Goal: Transaction & Acquisition: Purchase product/service

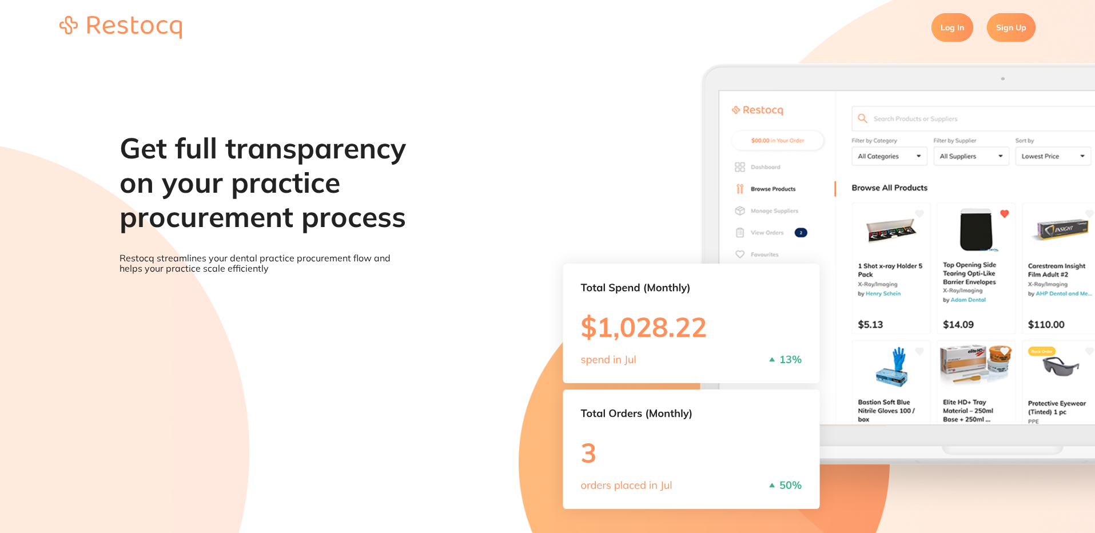
click at [948, 26] on link "Log In" at bounding box center [953, 27] width 42 height 29
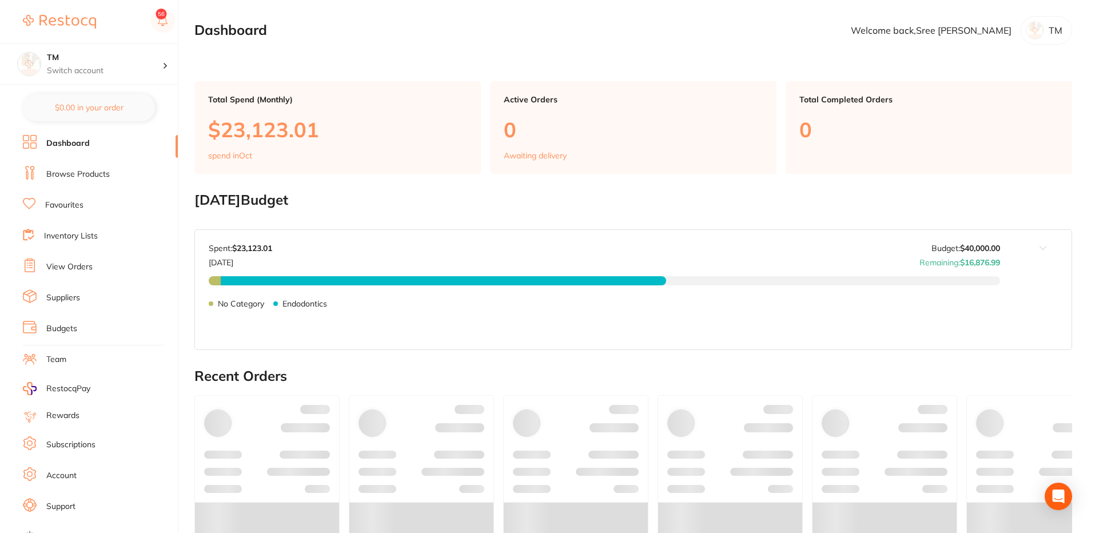
click at [63, 165] on link "Dashboard" at bounding box center [100, 150] width 155 height 31
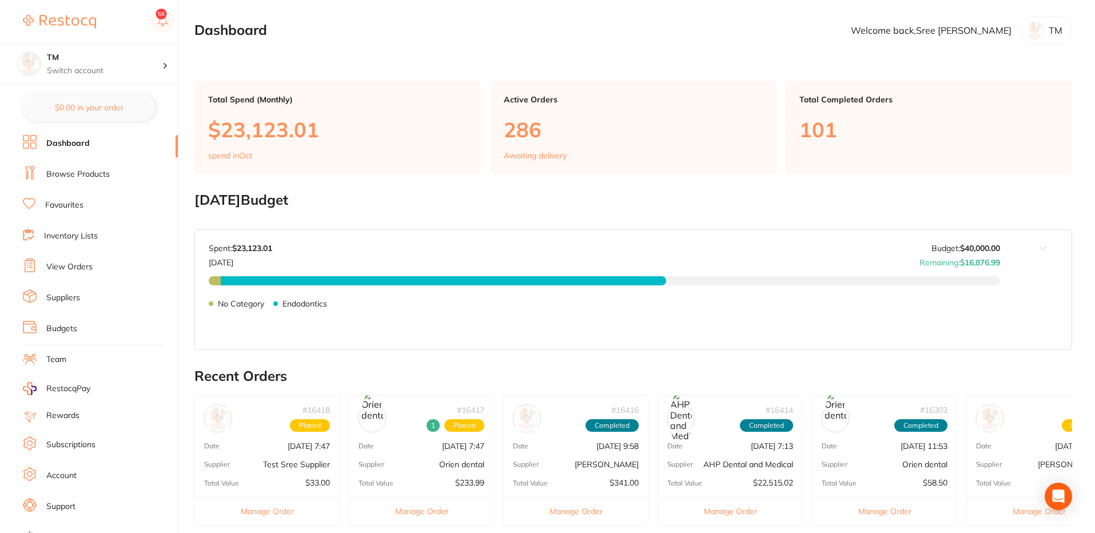
click at [71, 173] on link "Browse Products" at bounding box center [77, 174] width 63 height 11
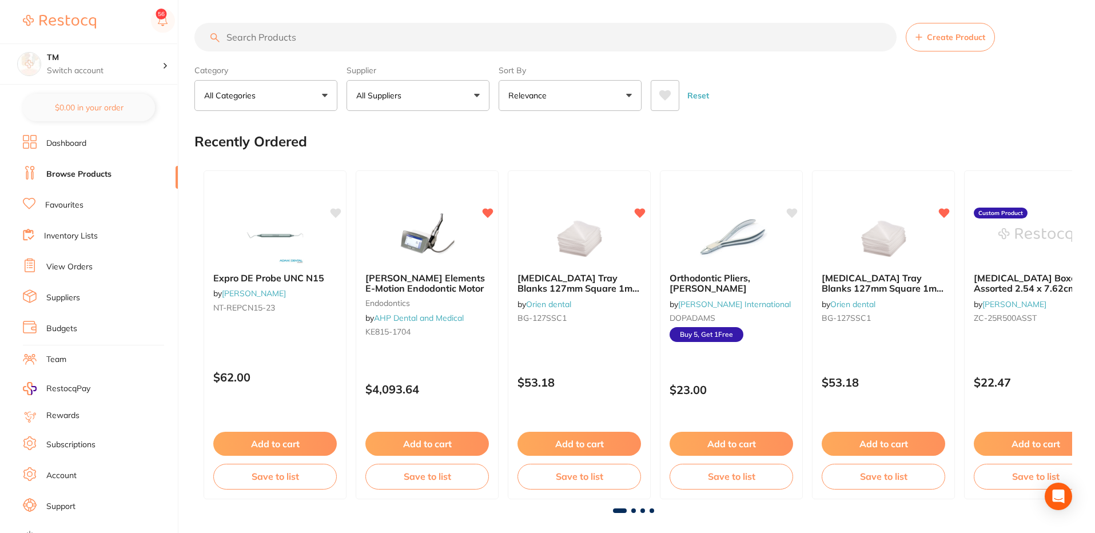
click at [373, 83] on button "All Suppliers" at bounding box center [418, 95] width 143 height 31
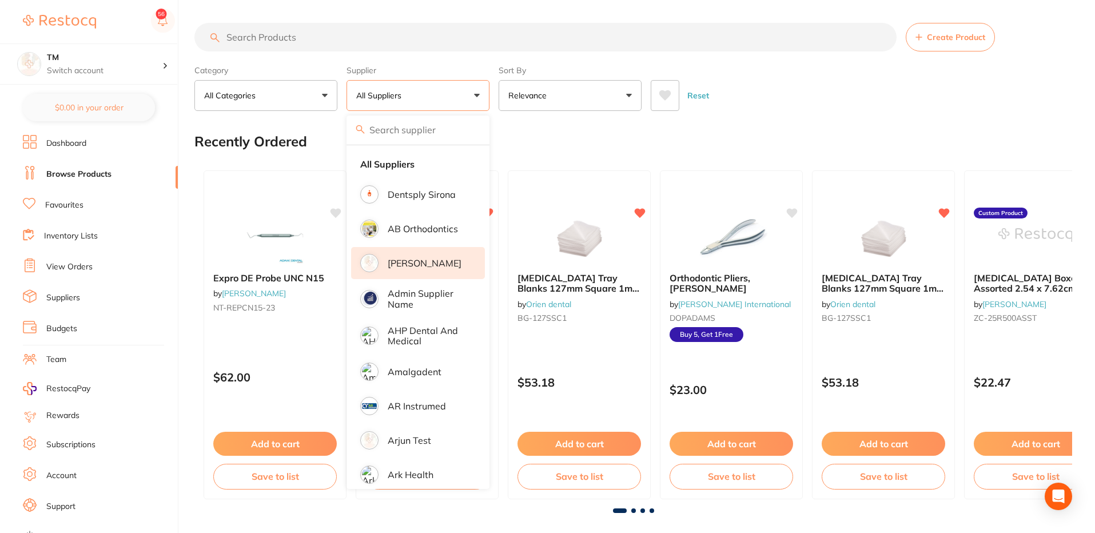
click at [400, 265] on p "[PERSON_NAME]" at bounding box center [425, 263] width 74 height 10
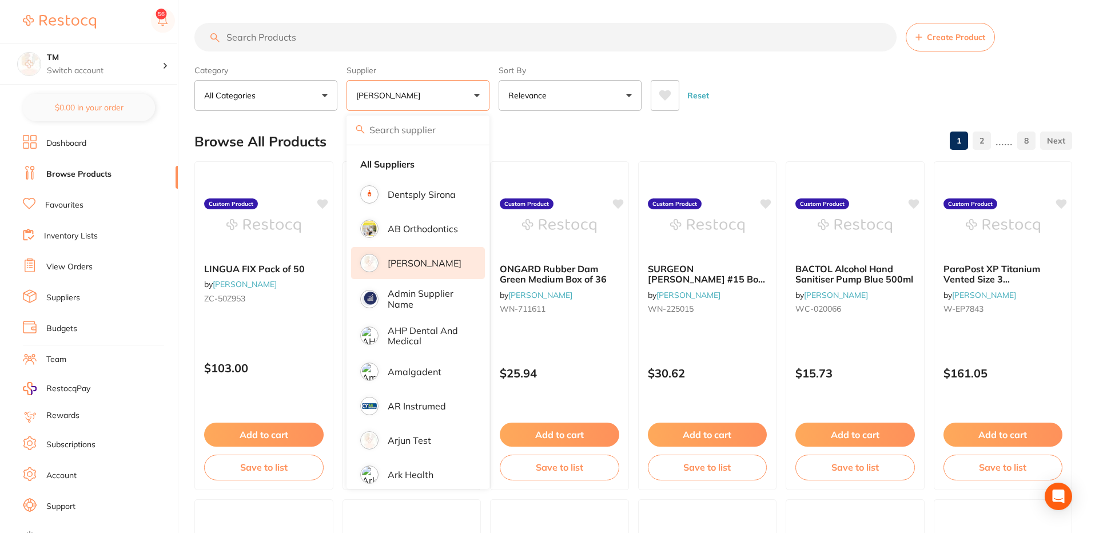
click at [869, 89] on div "Reset" at bounding box center [857, 91] width 412 height 40
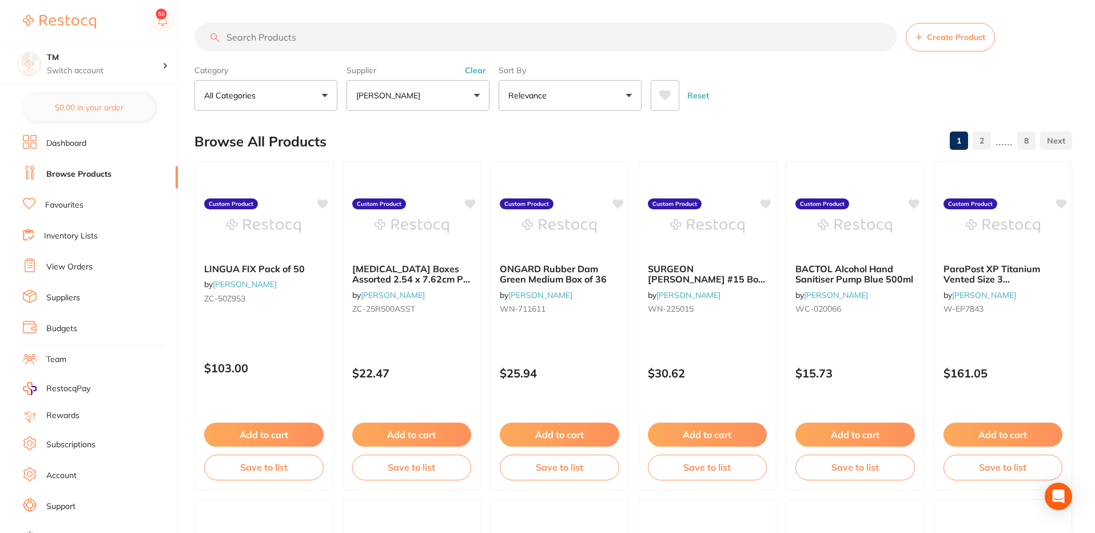
click at [1030, 140] on link "8" at bounding box center [1026, 140] width 18 height 23
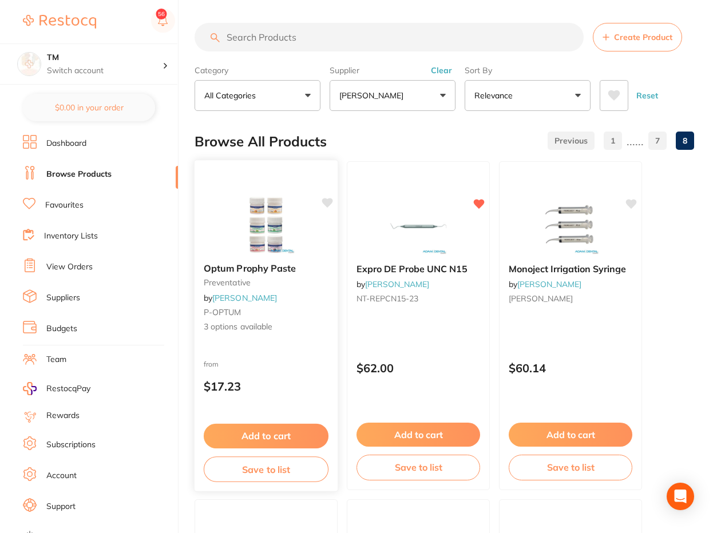
click at [257, 435] on button "Add to cart" at bounding box center [266, 436] width 125 height 25
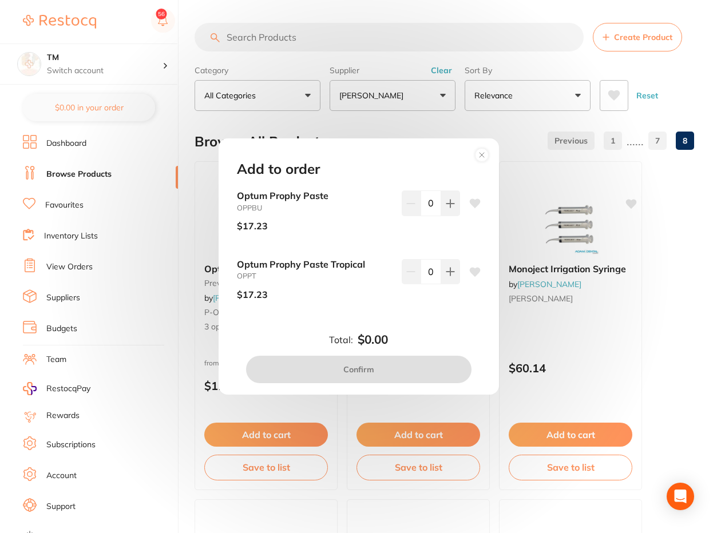
click at [479, 152] on circle at bounding box center [481, 154] width 13 height 13
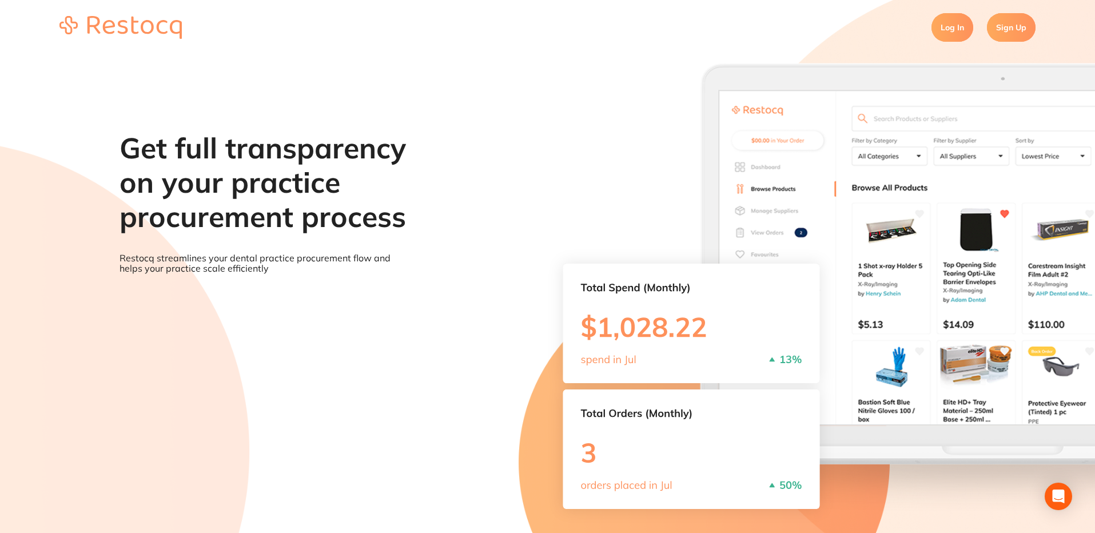
click at [950, 33] on link "Log In" at bounding box center [953, 27] width 42 height 29
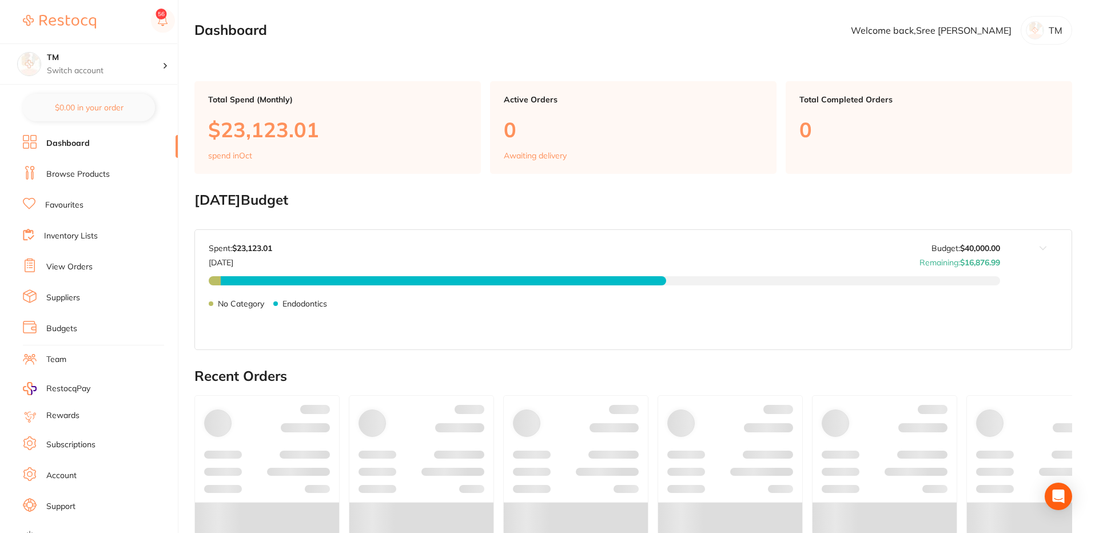
click at [92, 181] on li "Browse Products" at bounding box center [100, 174] width 155 height 17
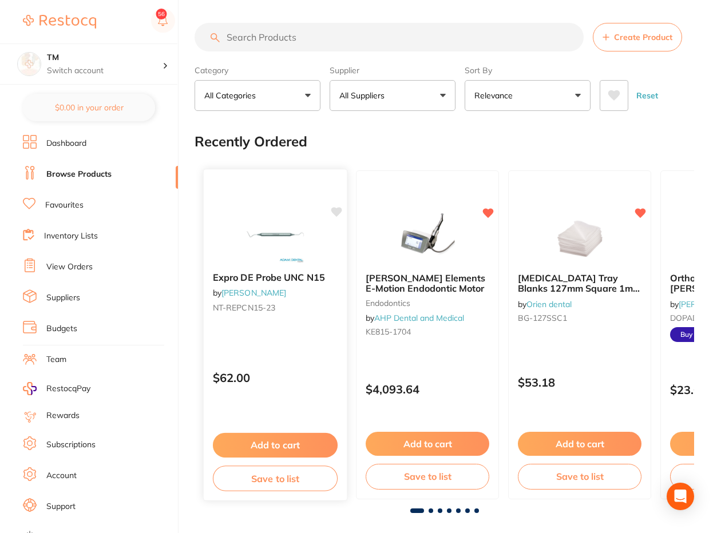
click at [285, 436] on button "Add to cart" at bounding box center [275, 445] width 125 height 25
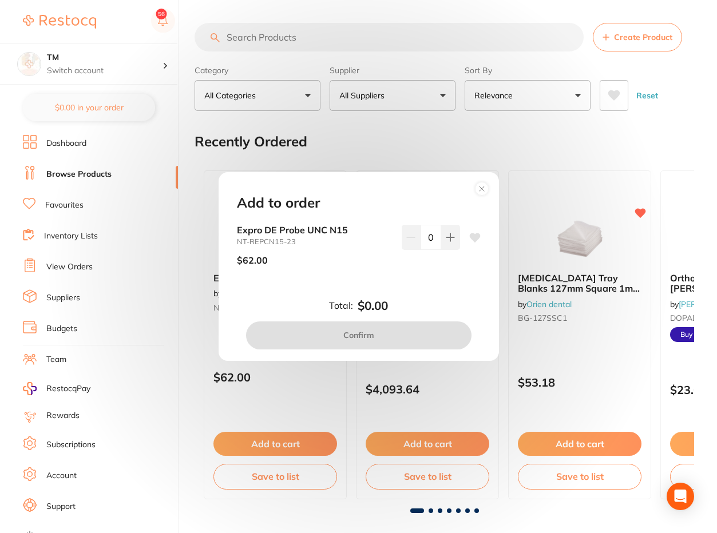
click at [483, 188] on icon at bounding box center [481, 188] width 5 height 5
